Goal: Information Seeking & Learning: Learn about a topic

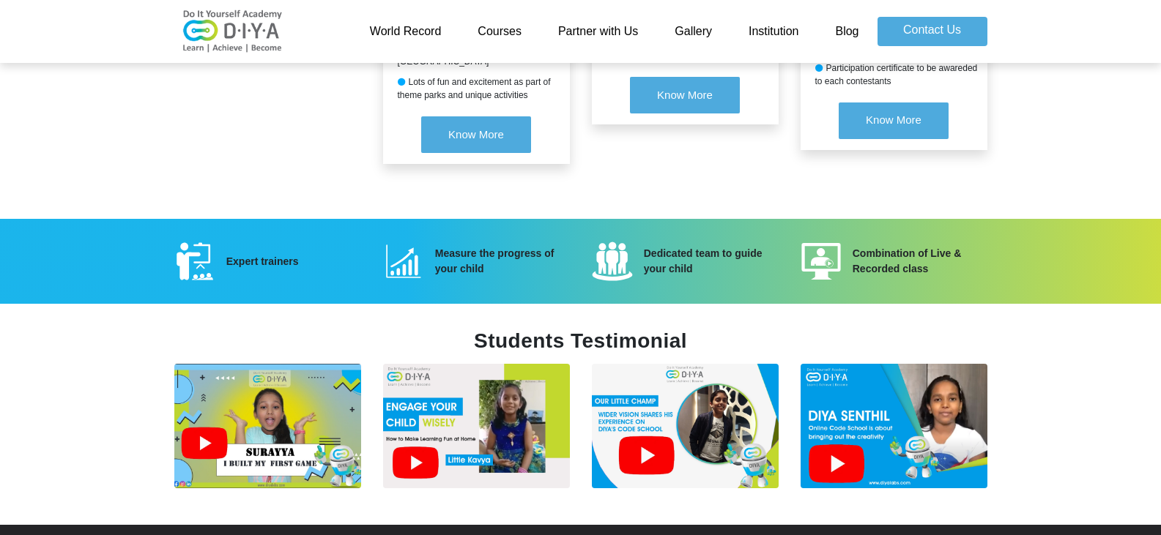
scroll to position [1980, 0]
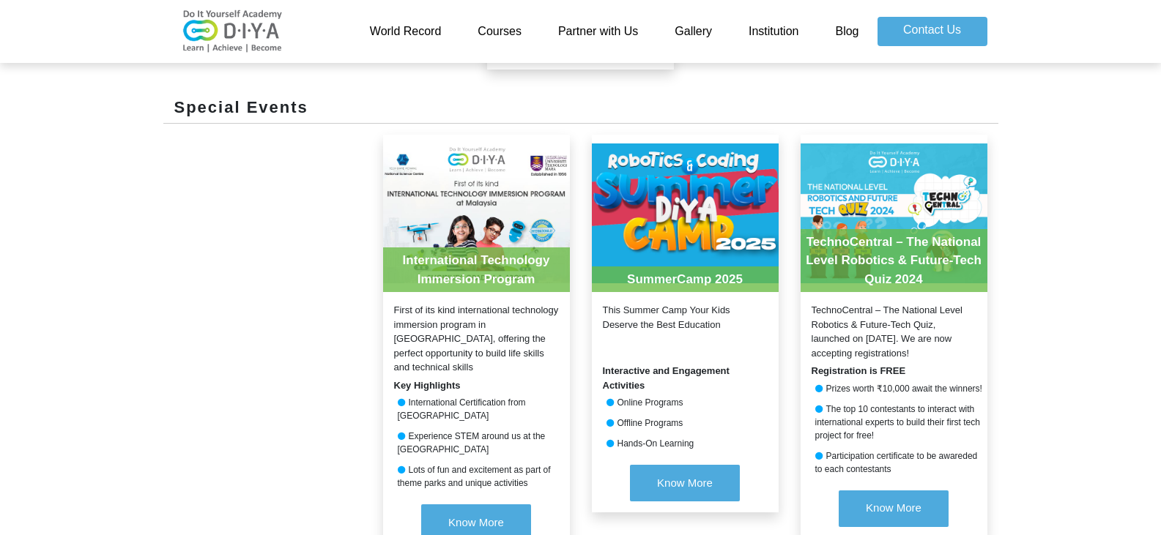
scroll to position [1467, 0]
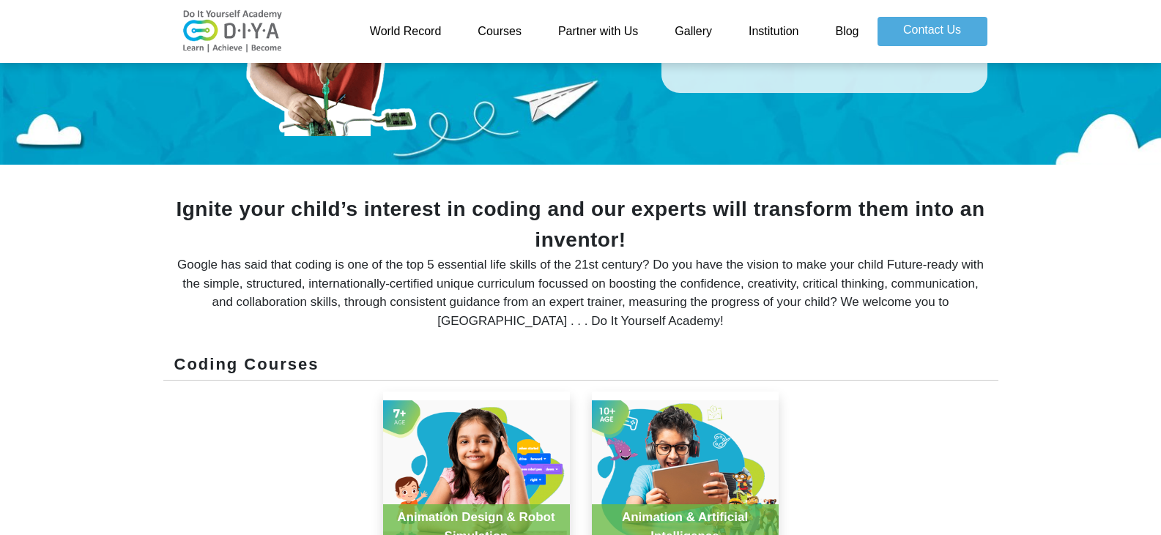
scroll to position [366, 0]
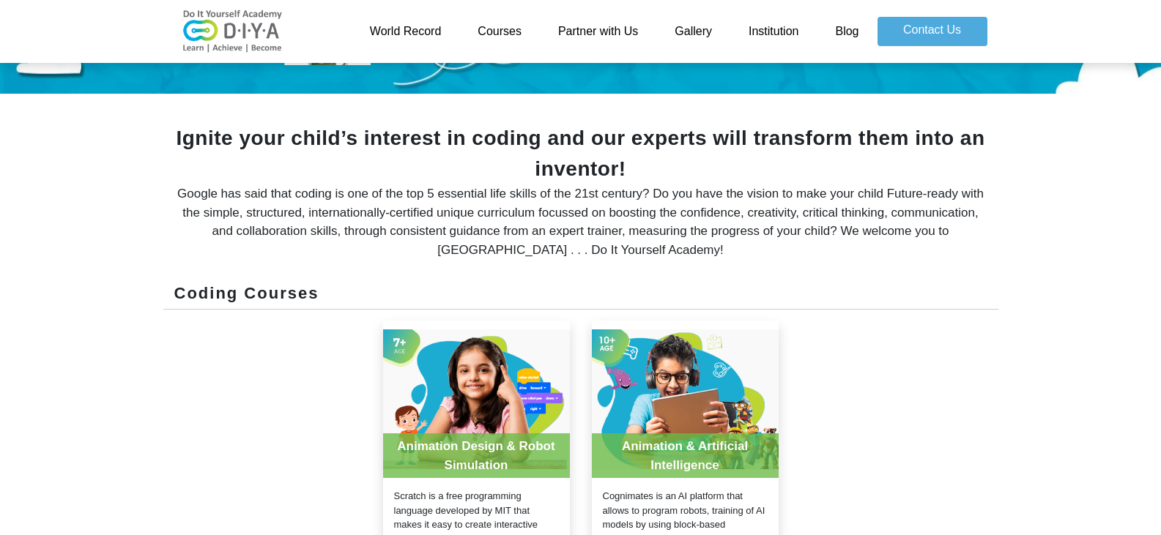
click at [486, 26] on link "Courses" at bounding box center [499, 31] width 81 height 29
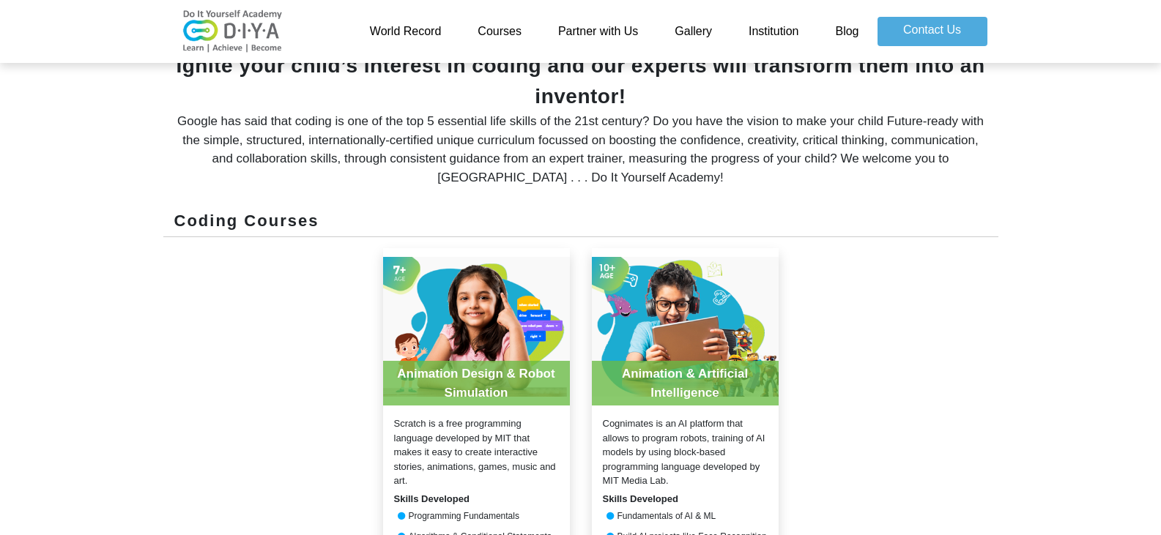
scroll to position [293, 0]
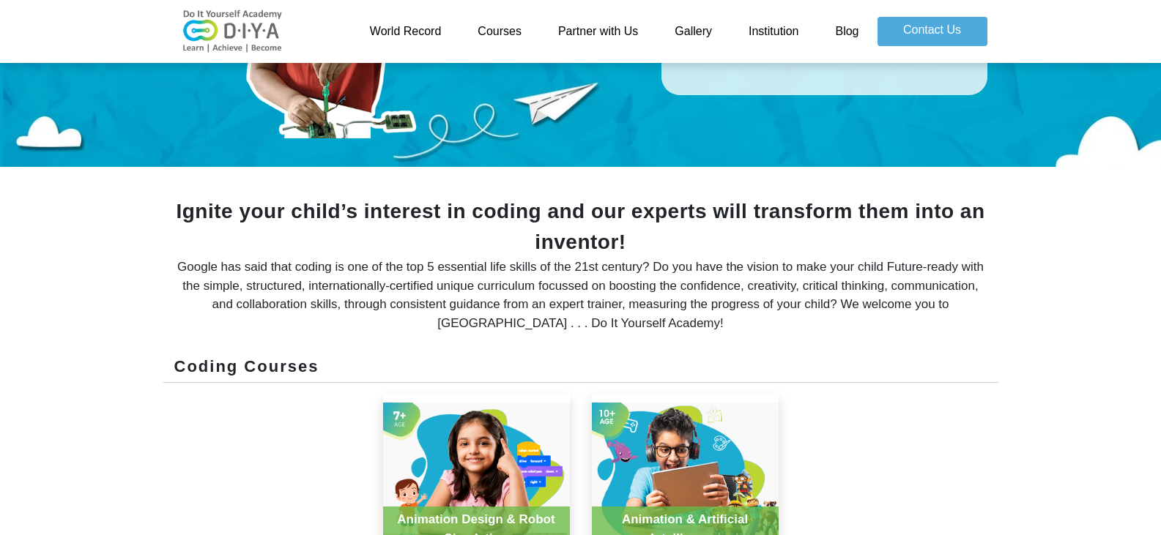
click at [396, 25] on link "World Record" at bounding box center [406, 31] width 108 height 29
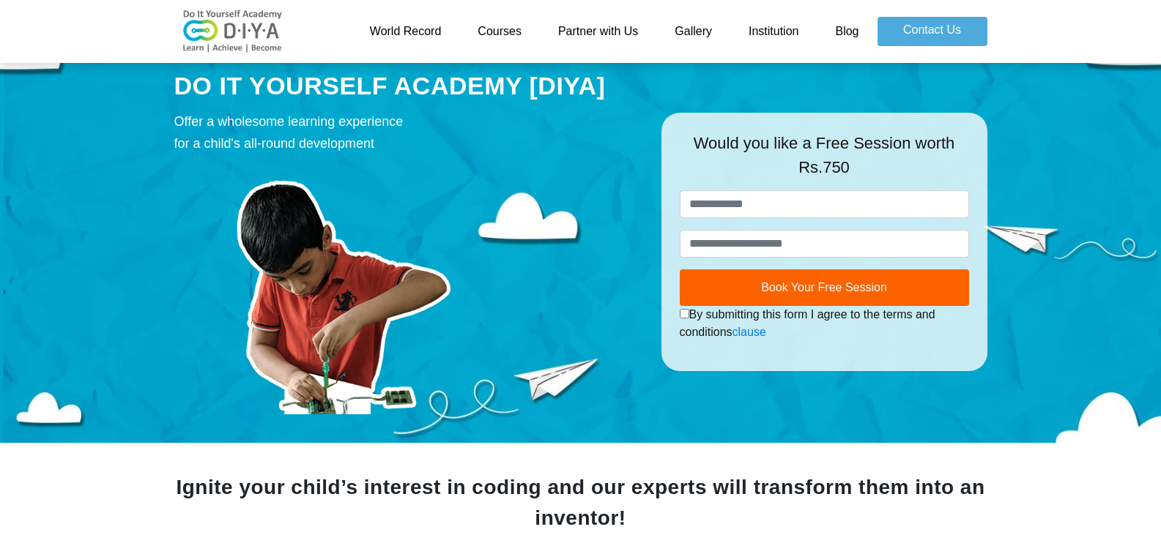
scroll to position [0, 0]
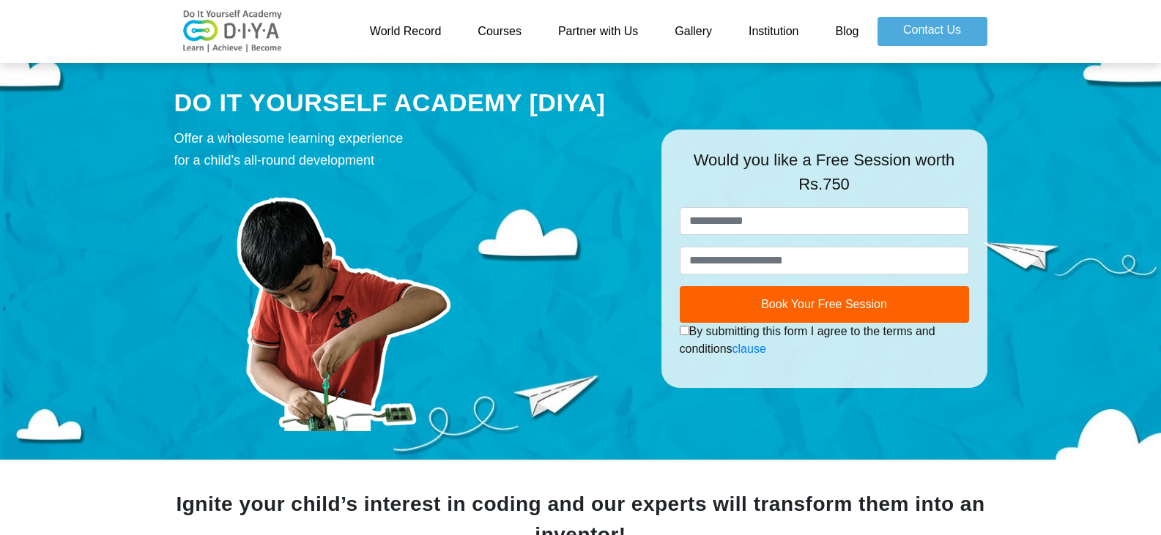
drag, startPoint x: 604, startPoint y: 11, endPoint x: 598, endPoint y: 18, distance: 8.8
click at [604, 11] on div "World Record Courses Partner with Us Gallery Institution Blog Contact Us" at bounding box center [580, 31] width 835 height 51
click at [591, 26] on link "Partner with Us" at bounding box center [598, 31] width 116 height 29
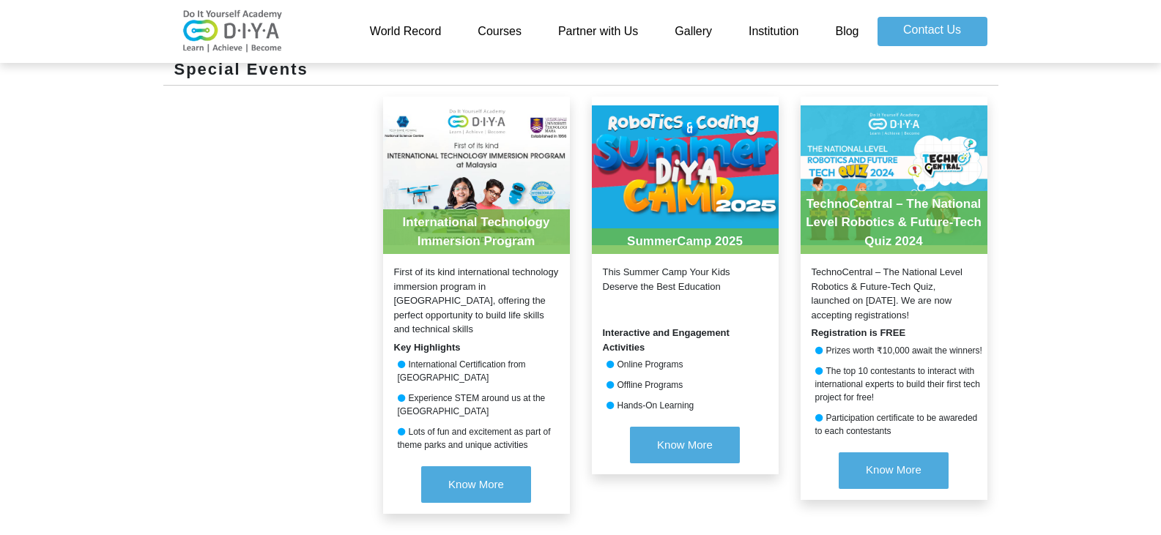
scroll to position [1538, 0]
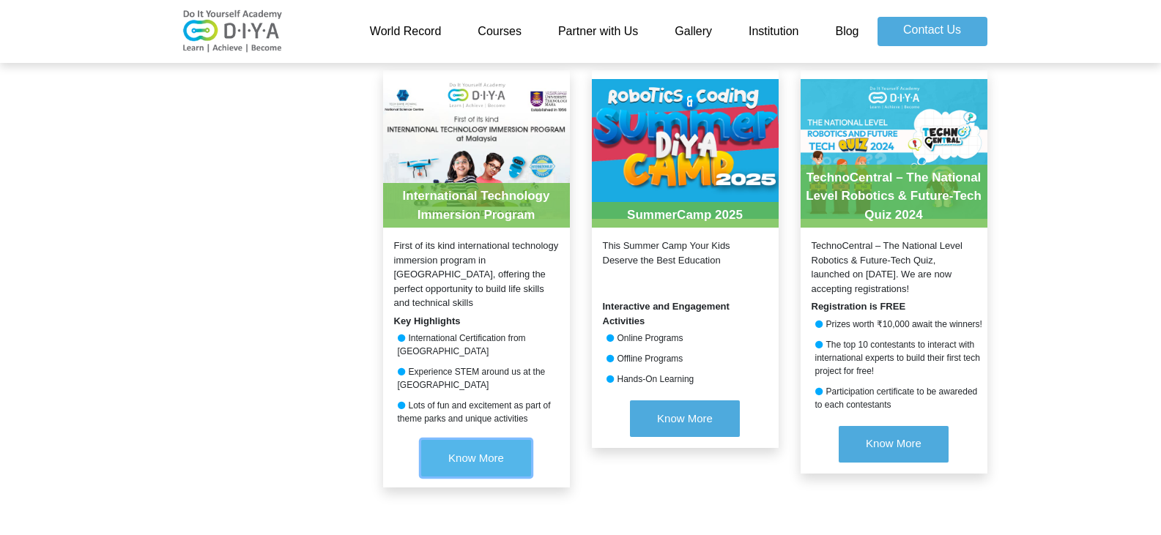
click at [491, 452] on span "Know More" at bounding box center [476, 458] width 56 height 12
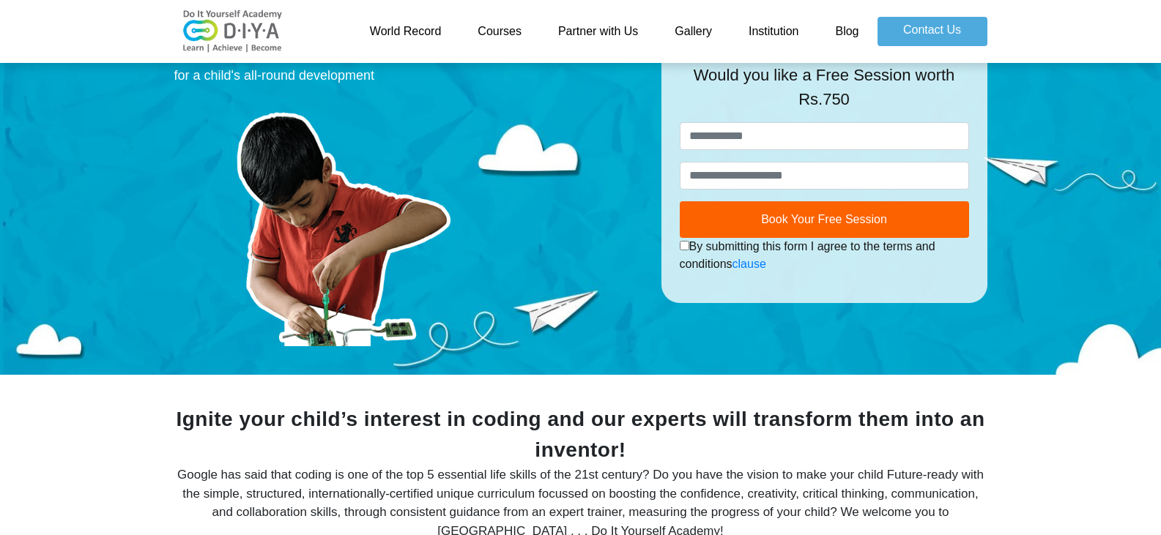
scroll to position [0, 0]
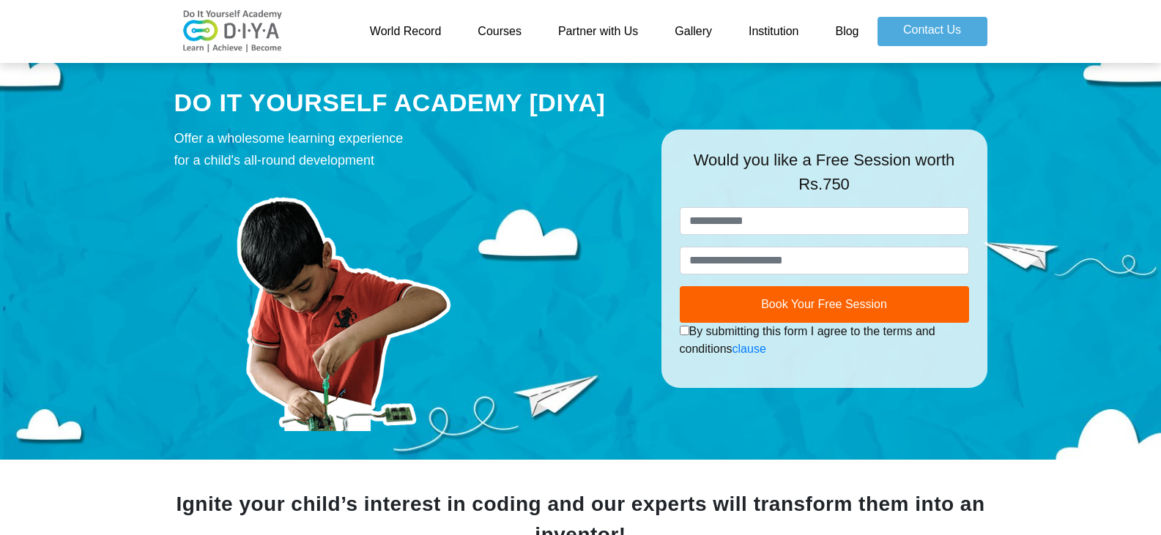
click at [398, 34] on link "World Record" at bounding box center [406, 31] width 108 height 29
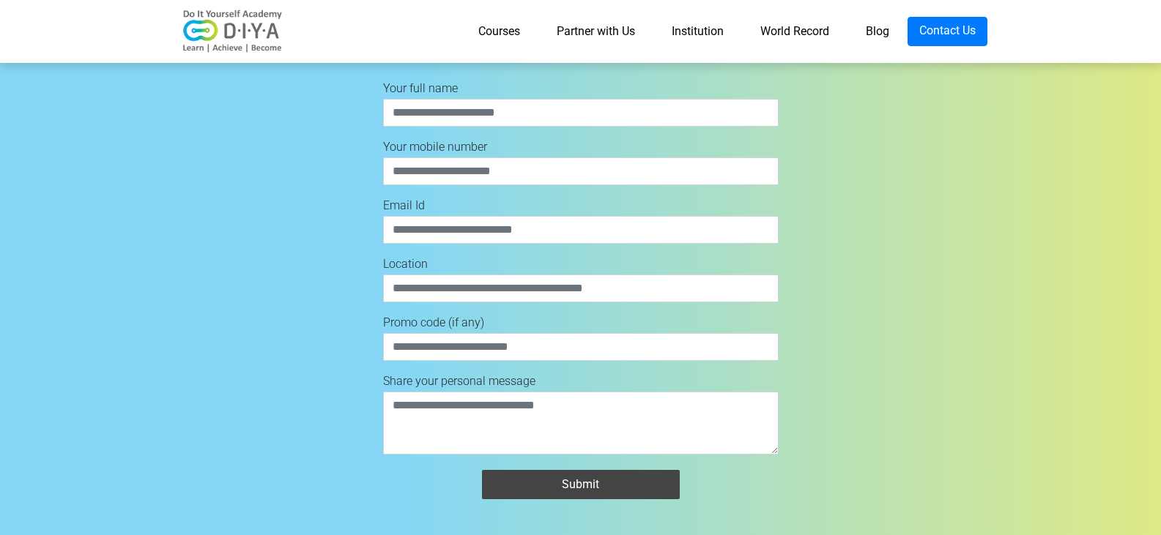
scroll to position [5069, 0]
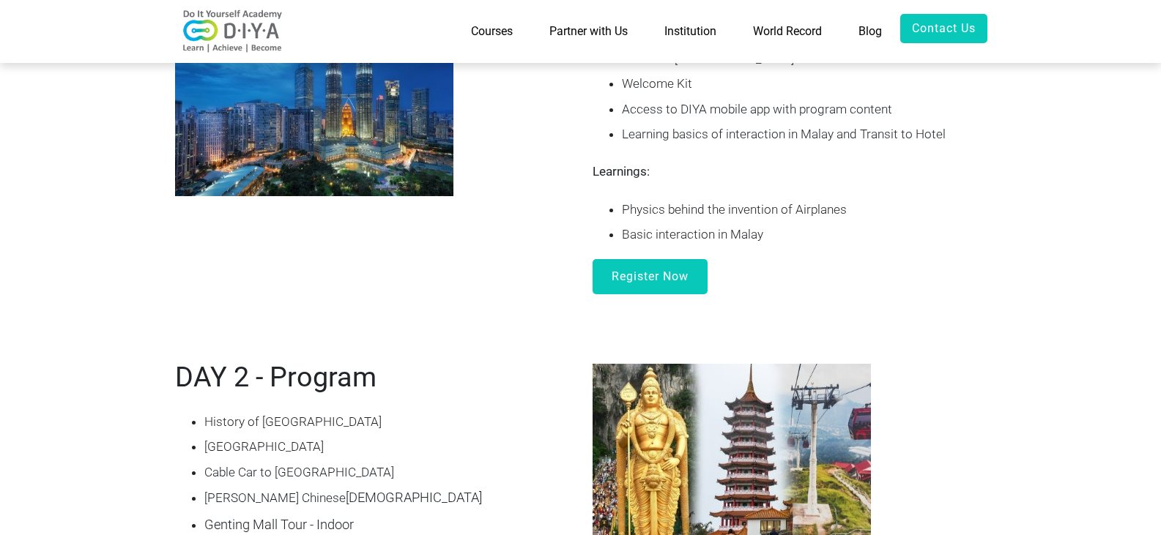
scroll to position [1465, 0]
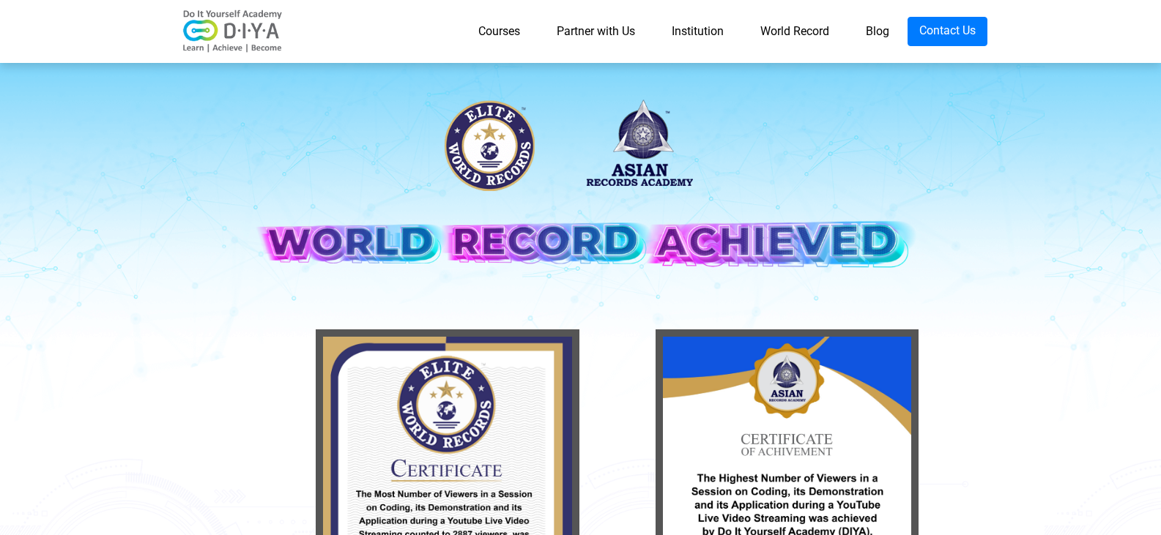
click at [489, 26] on link "Courses" at bounding box center [499, 31] width 78 height 29
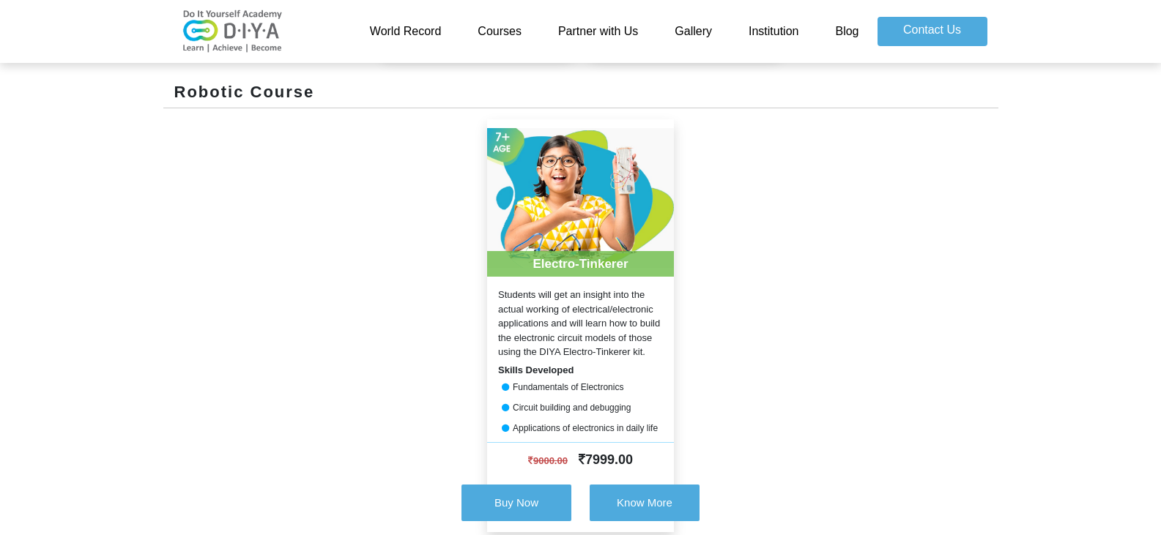
scroll to position [881, 0]
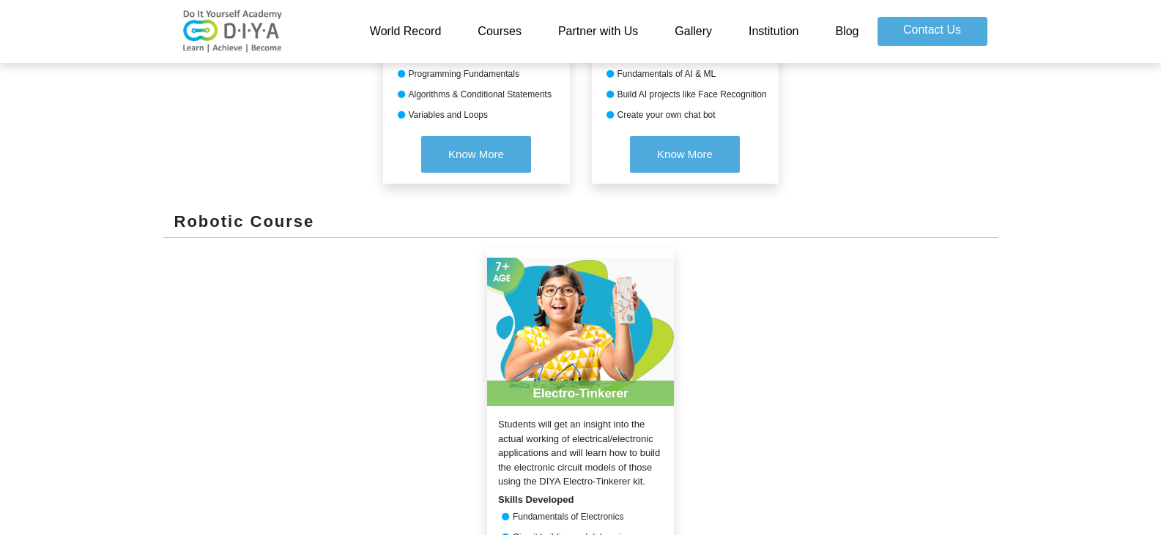
click at [773, 35] on link "Institution" at bounding box center [773, 31] width 86 height 29
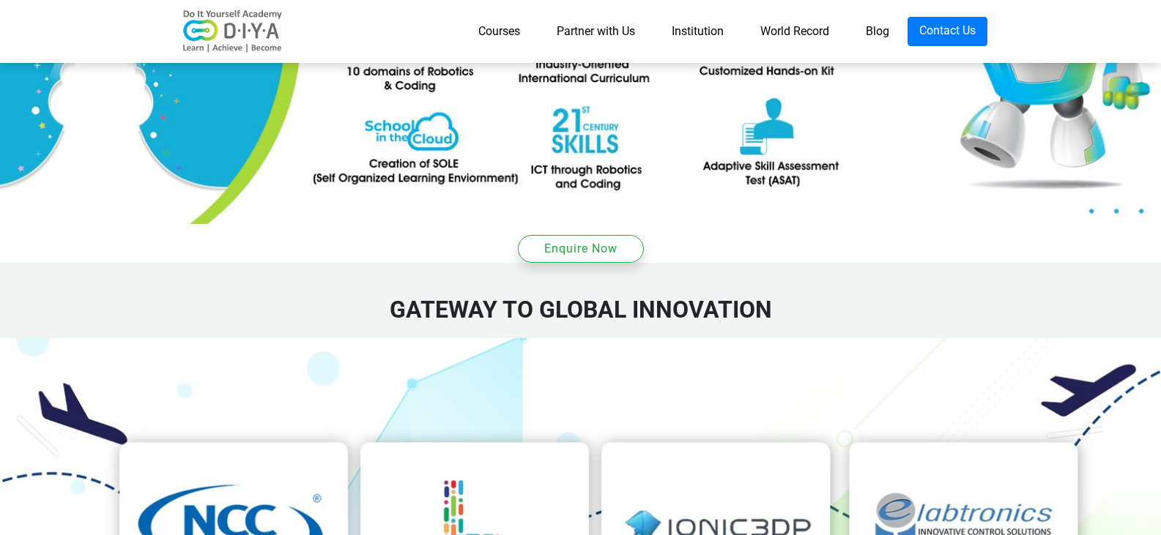
scroll to position [2124, 0]
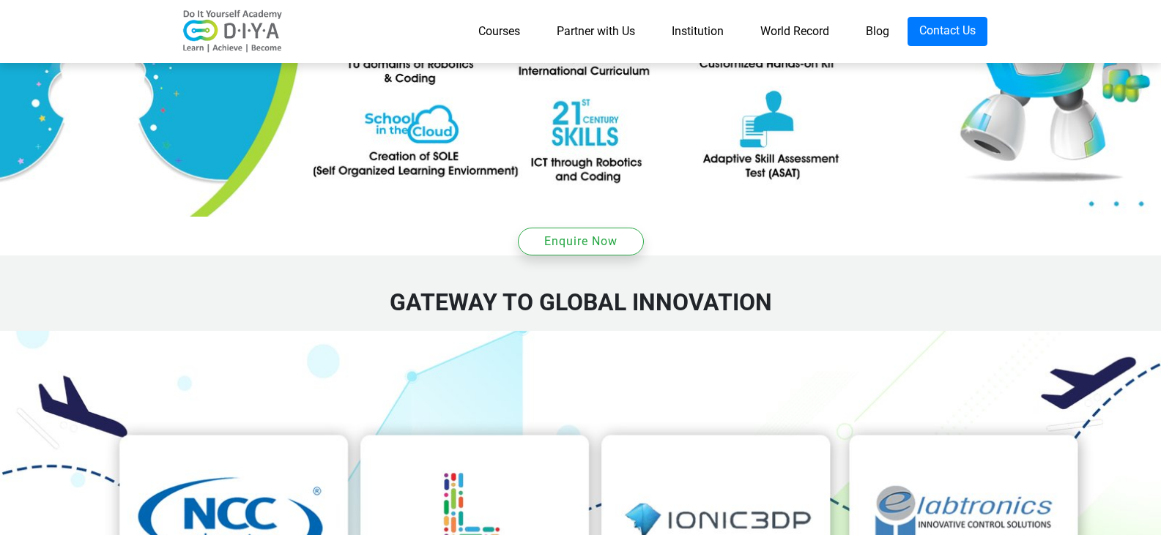
click at [467, 331] on img at bounding box center [580, 527] width 1161 height 393
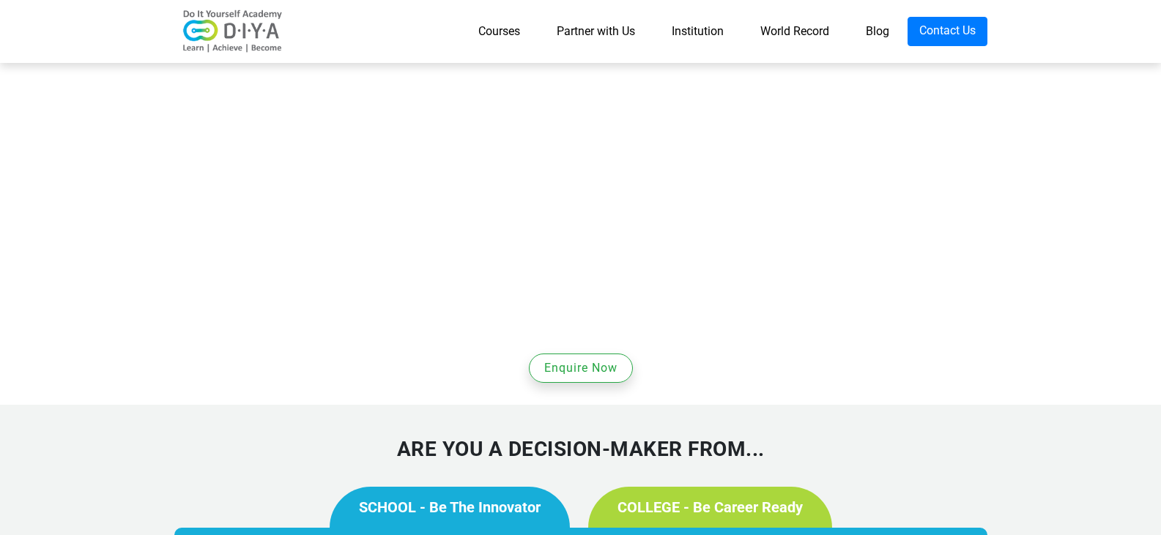
scroll to position [806, 0]
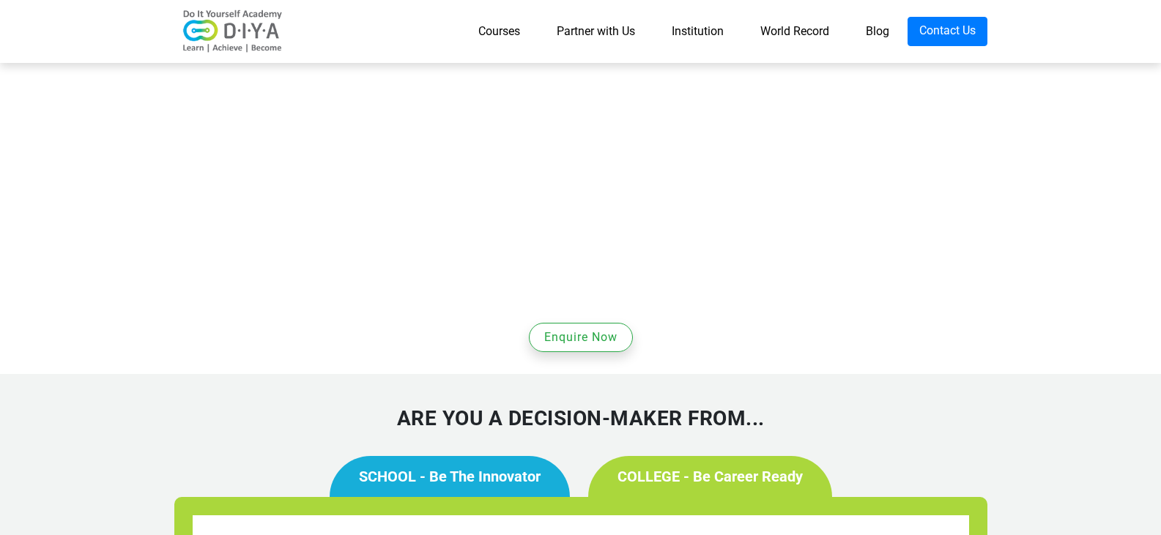
scroll to position [1099, 0]
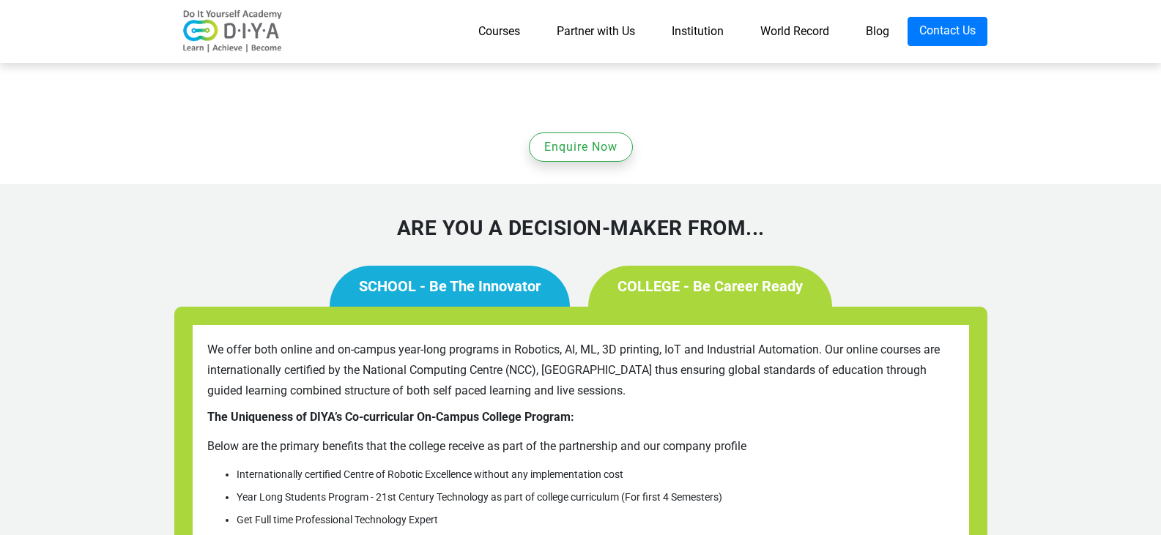
click at [473, 467] on li "Internationally certified Centre of Robotic Excellence without any implementati…" at bounding box center [596, 474] width 718 height 15
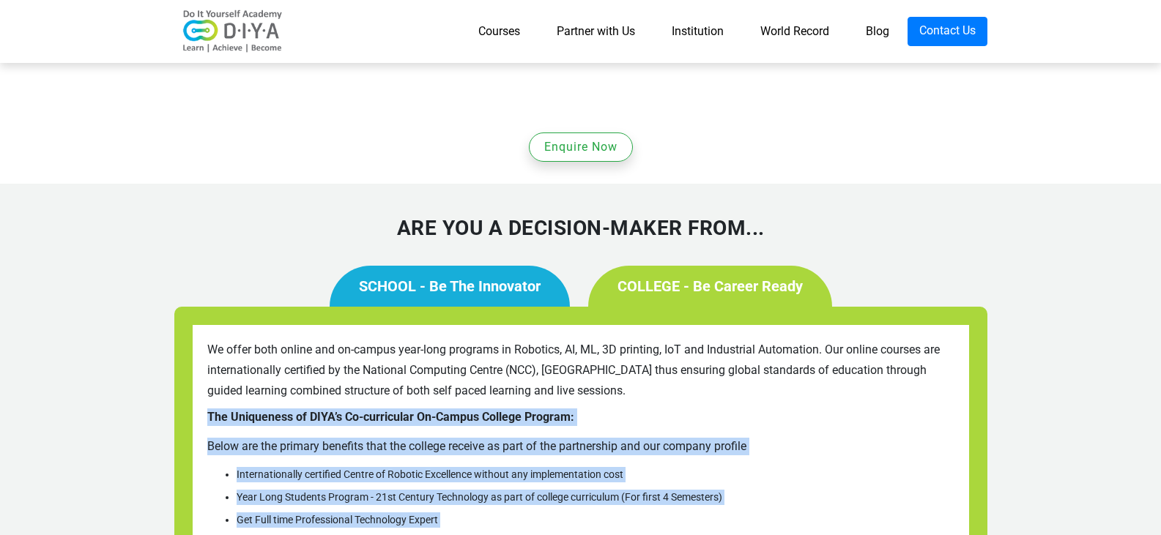
drag, startPoint x: 209, startPoint y: 200, endPoint x: 644, endPoint y: 437, distance: 495.3
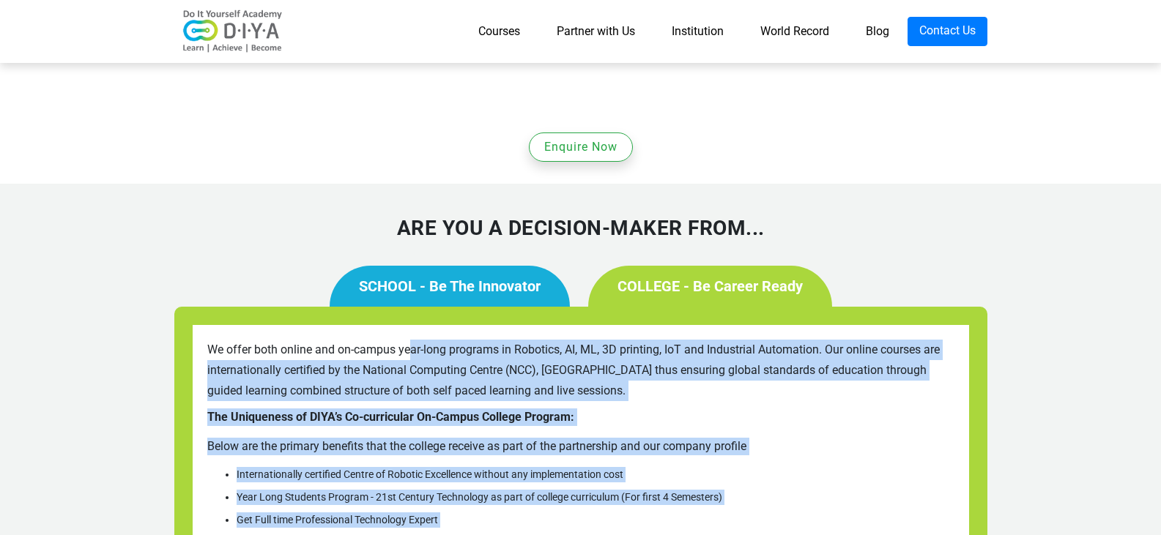
drag, startPoint x: 208, startPoint y: 133, endPoint x: 561, endPoint y: 444, distance: 470.7
click at [561, 444] on div "We offer both online and on-campus year-long programs in Robotics, AI, ML, 3D p…" at bounding box center [580, 522] width 813 height 430
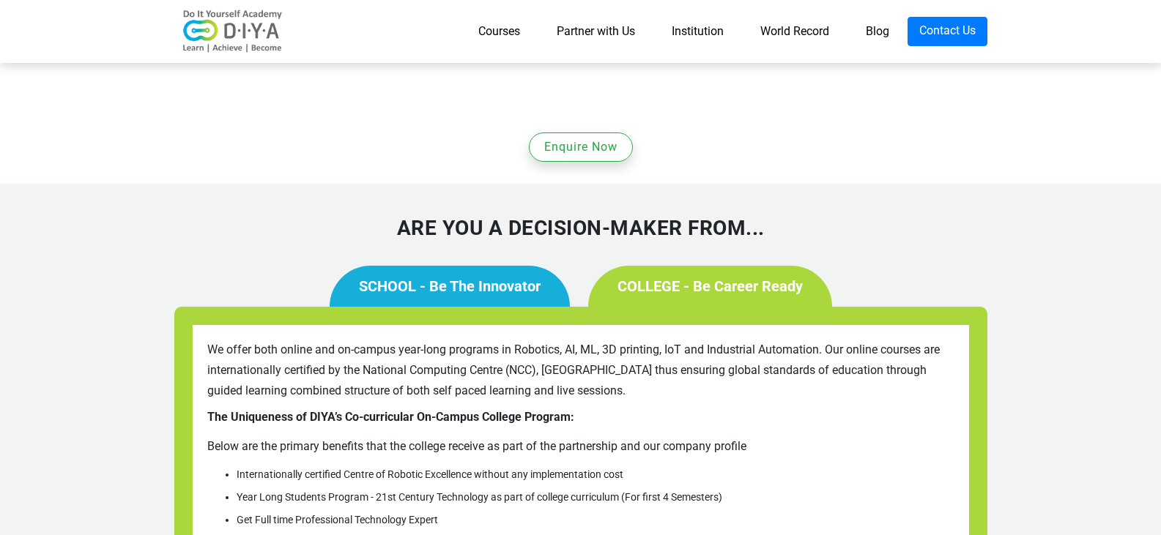
click at [524, 513] on li "Get Full time Professional Technology Expert" at bounding box center [596, 520] width 718 height 15
